Goal: Download file/media

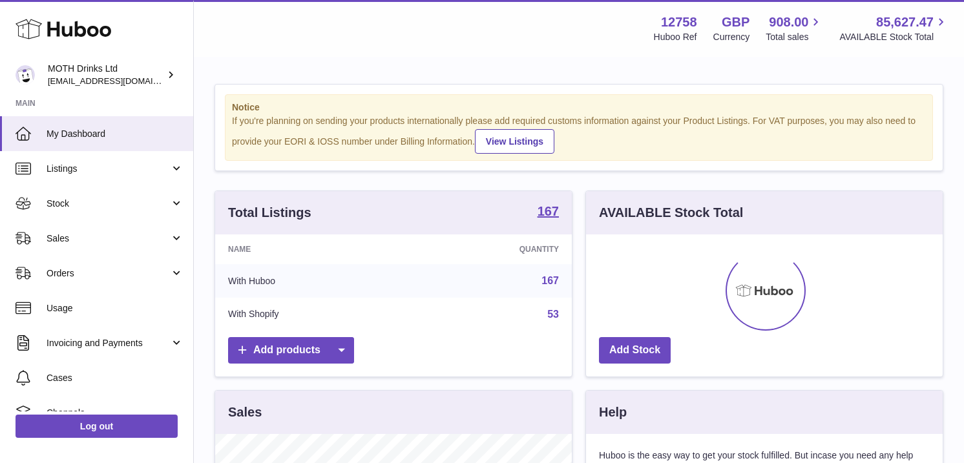
scroll to position [202, 357]
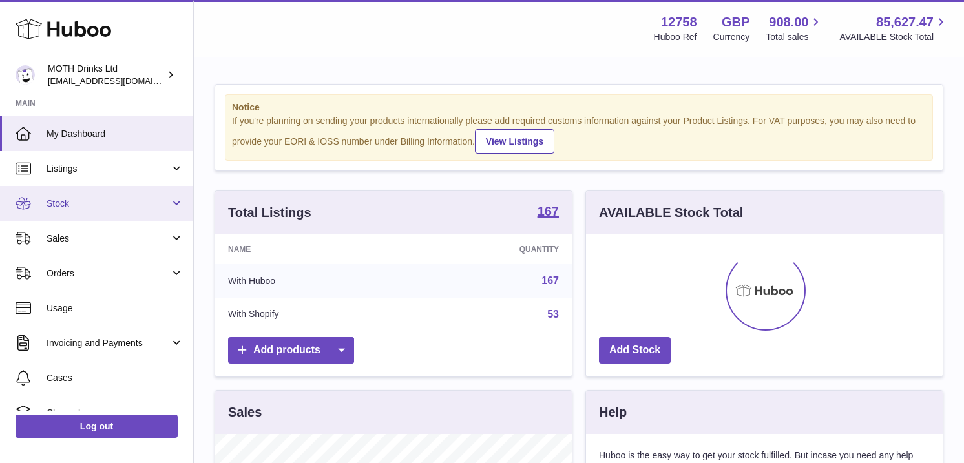
click at [125, 210] on link "Stock" at bounding box center [96, 203] width 193 height 35
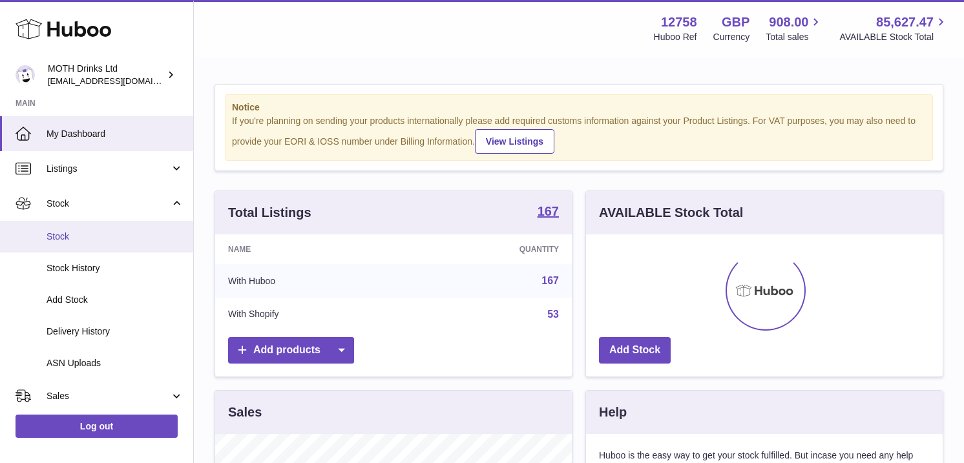
click at [115, 242] on span "Stock" at bounding box center [115, 237] width 137 height 12
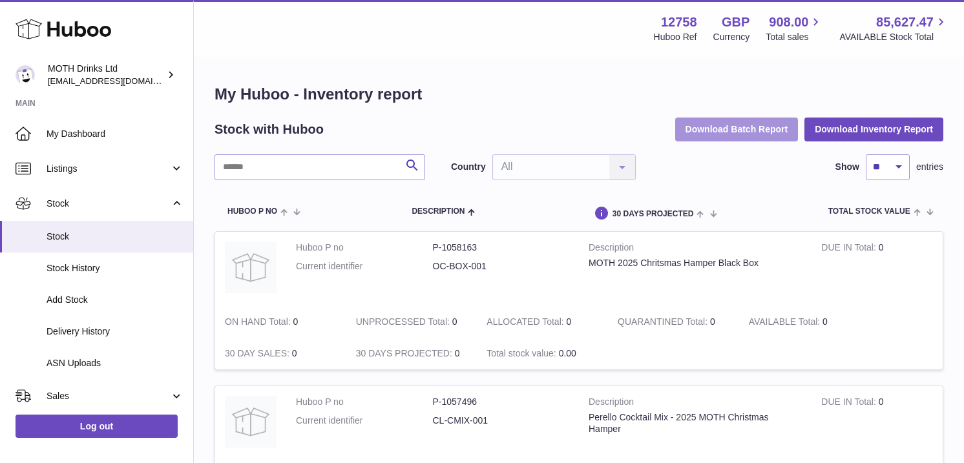
click at [681, 134] on button "Download Batch Report" at bounding box center [736, 129] width 123 height 23
